Goal: Information Seeking & Learning: Check status

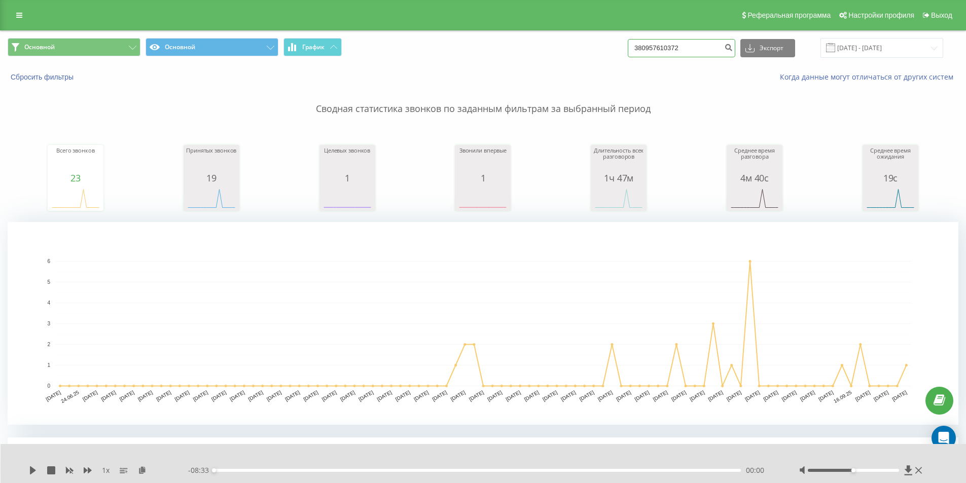
drag, startPoint x: 708, startPoint y: 49, endPoint x: 212, endPoint y: 66, distance: 496.2
click at [213, 66] on div "Основной Основной График 380957610372 Экспорт .csv .xls .xlsx [DATE] - [DATE] С…" at bounding box center [483, 60] width 965 height 58
paste input "63245711"
type input "380963245711"
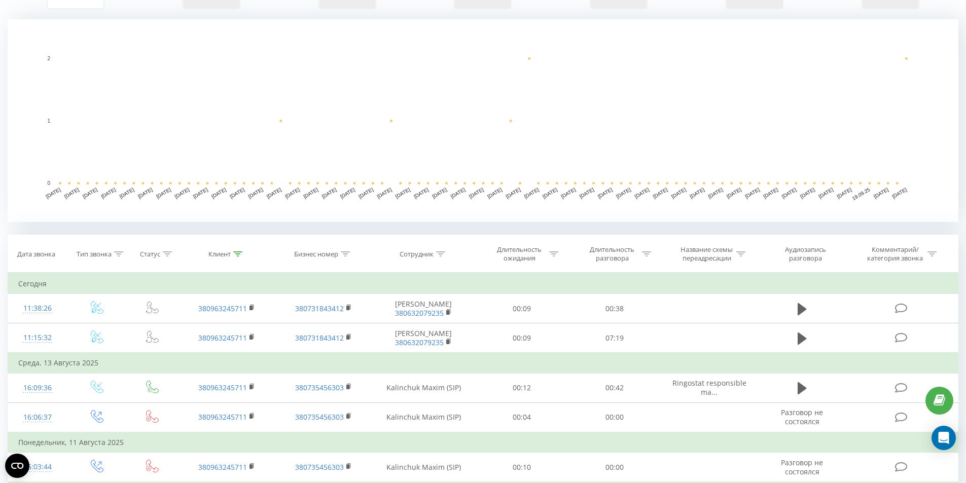
scroll to position [304, 0]
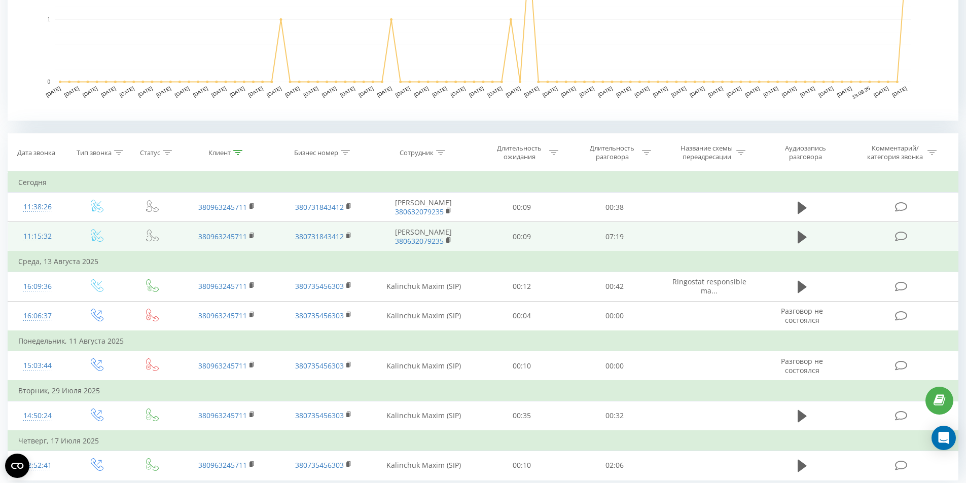
click at [810, 244] on td at bounding box center [802, 237] width 89 height 30
click at [804, 239] on icon at bounding box center [802, 237] width 9 height 12
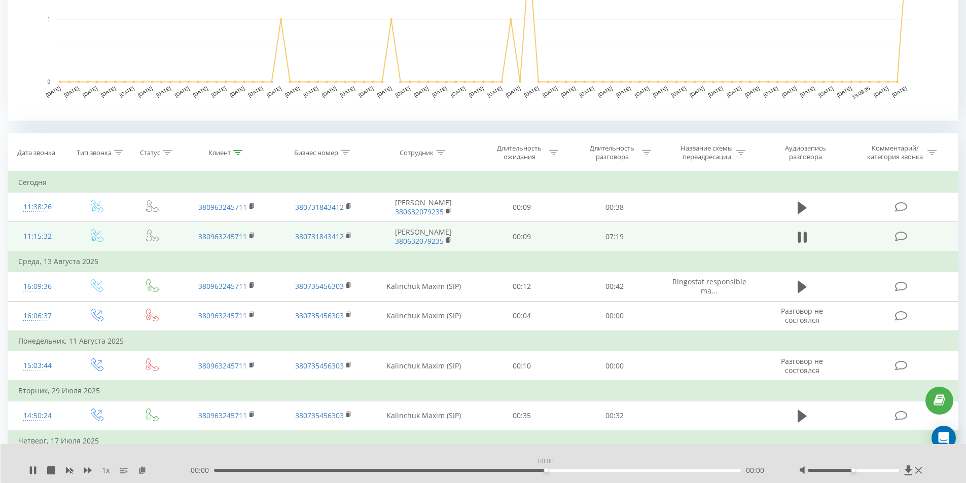
click at [546, 471] on div "00:00" at bounding box center [477, 470] width 527 height 3
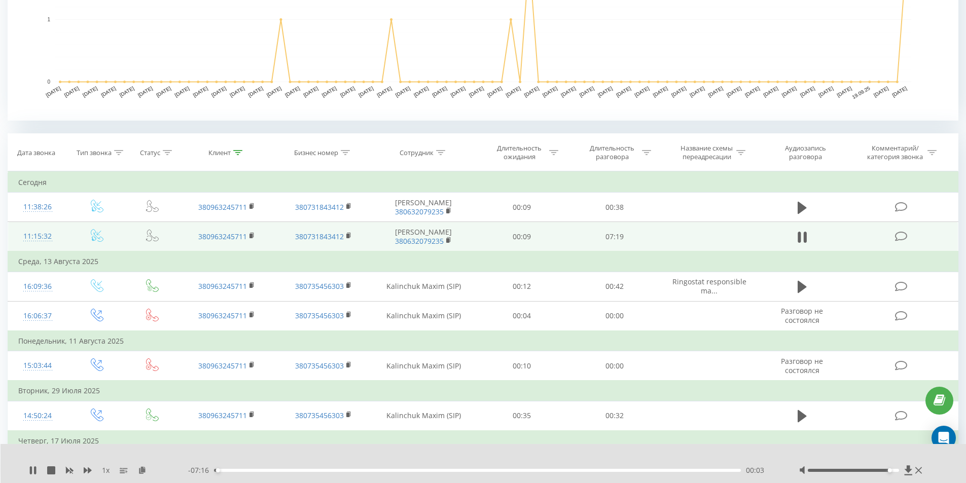
click at [894, 471] on div at bounding box center [853, 470] width 91 height 3
click at [544, 472] on div "04:35" at bounding box center [477, 470] width 527 height 3
click at [588, 471] on div "00:00" at bounding box center [477, 470] width 527 height 3
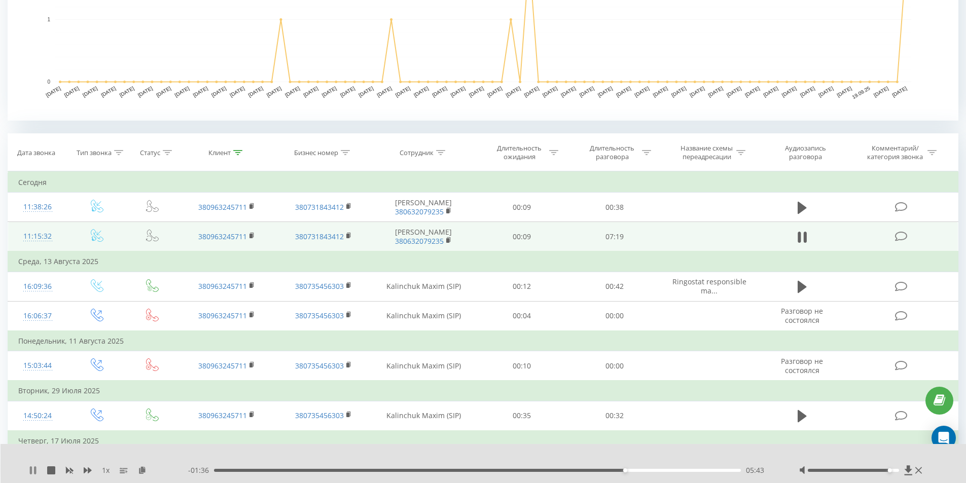
click at [36, 471] on div "1 x" at bounding box center [108, 470] width 159 height 10
click at [36, 471] on icon at bounding box center [35, 471] width 2 height 8
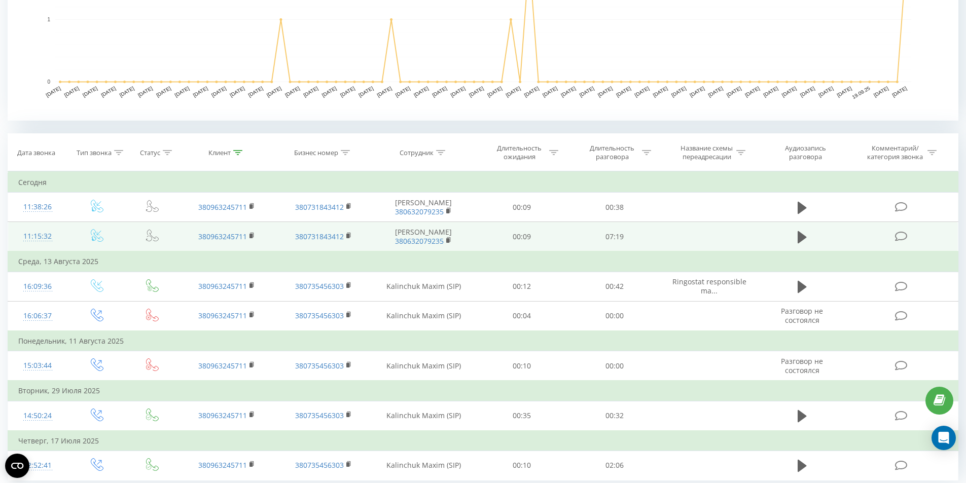
scroll to position [340, 0]
